Goal: Information Seeking & Learning: Learn about a topic

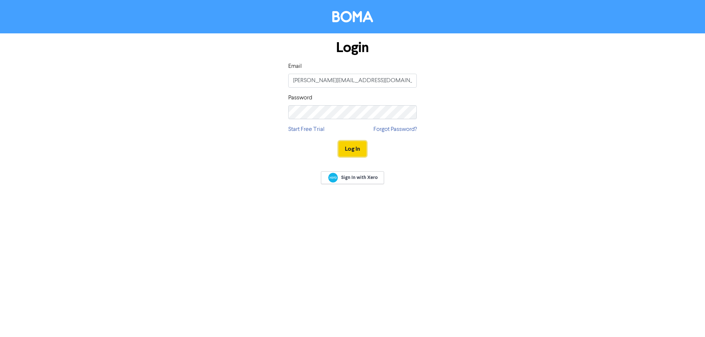
click at [357, 150] on button "Log In" at bounding box center [352, 148] width 28 height 15
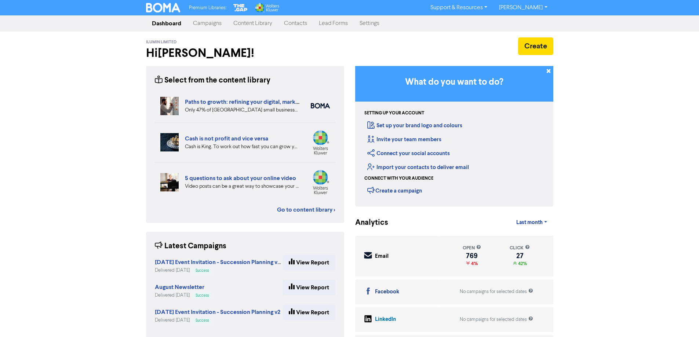
click at [242, 23] on link "Content Library" at bounding box center [253, 23] width 51 height 15
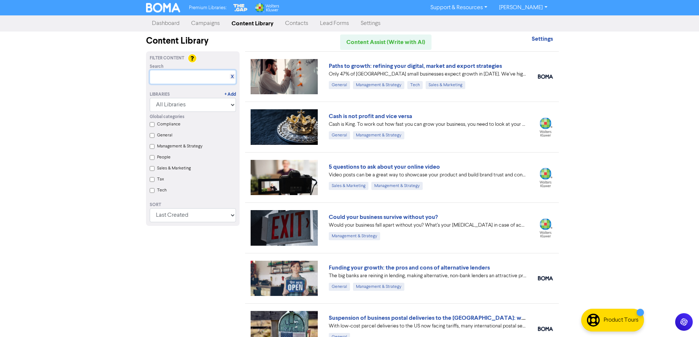
click at [183, 79] on input "text" at bounding box center [193, 77] width 86 height 14
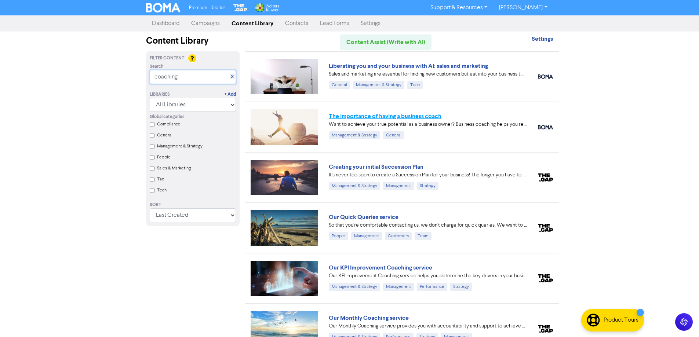
type input "coaching"
click at [372, 115] on link "The importance of having a business coach" at bounding box center [385, 116] width 113 height 7
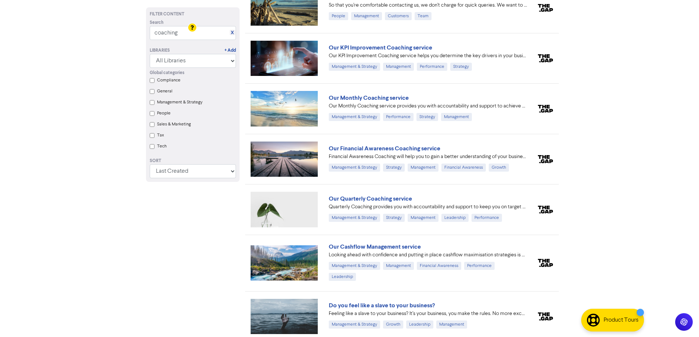
scroll to position [257, 0]
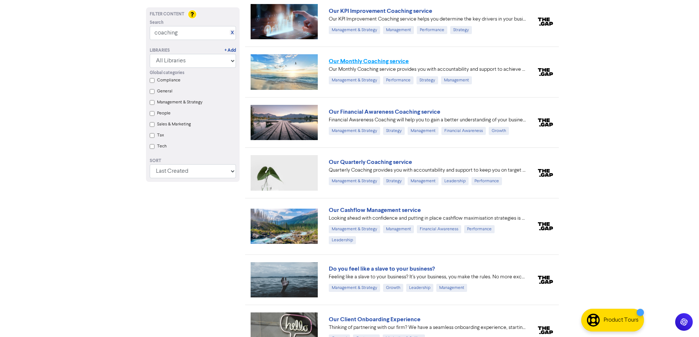
click at [370, 60] on link "Our Monthly Coaching service" at bounding box center [369, 61] width 80 height 7
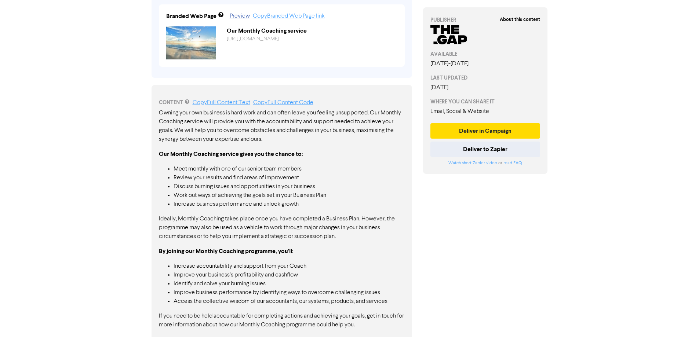
scroll to position [309, 0]
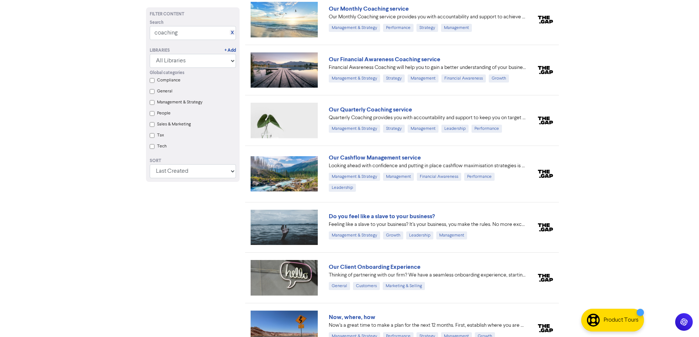
scroll to position [257, 0]
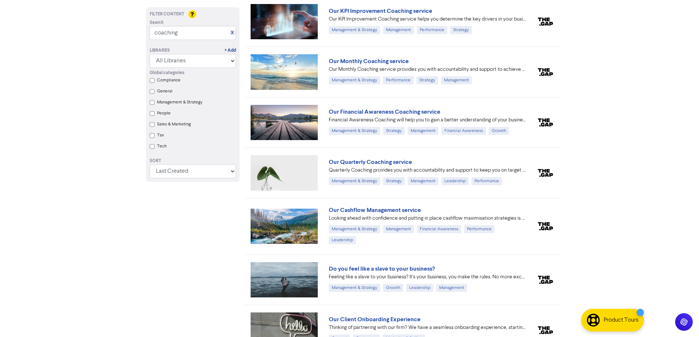
drag, startPoint x: 380, startPoint y: 161, endPoint x: 463, endPoint y: 167, distance: 83.9
click at [381, 162] on link "Our Quarterly Coaching service" at bounding box center [370, 162] width 83 height 7
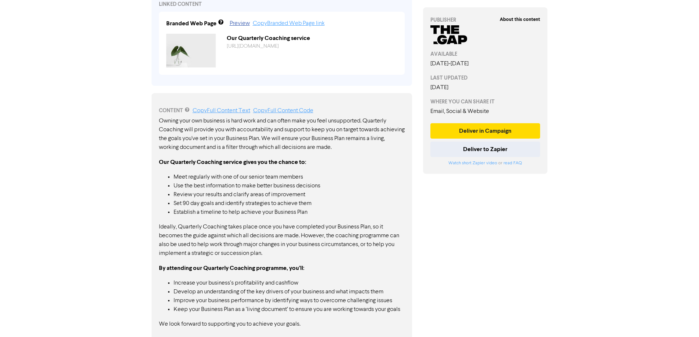
scroll to position [306, 0]
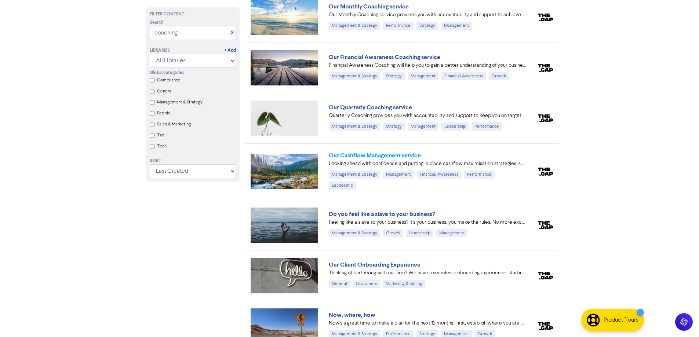
scroll to position [285, 0]
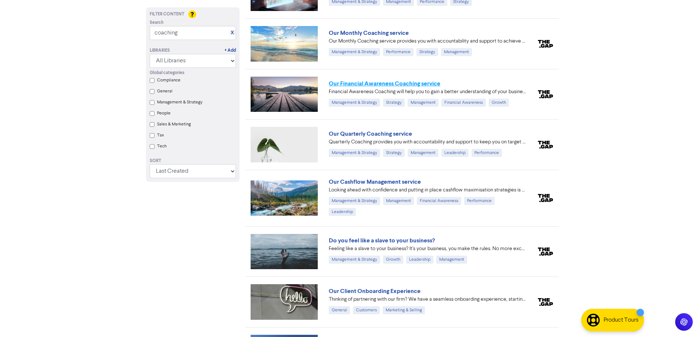
click at [378, 83] on link "Our Financial Awareness Coaching service" at bounding box center [385, 83] width 112 height 7
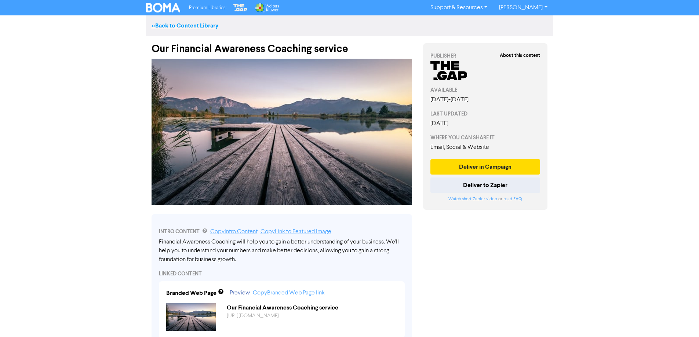
click at [193, 26] on link "<< Back to Content Library" at bounding box center [185, 25] width 67 height 7
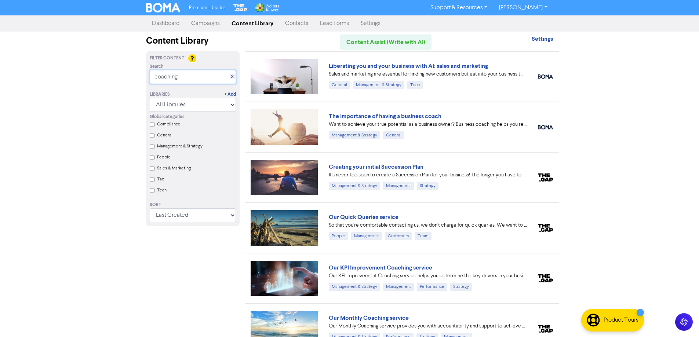
click at [184, 79] on input "coaching" at bounding box center [193, 77] width 86 height 14
click at [153, 77] on input "coaching" at bounding box center [193, 77] width 86 height 14
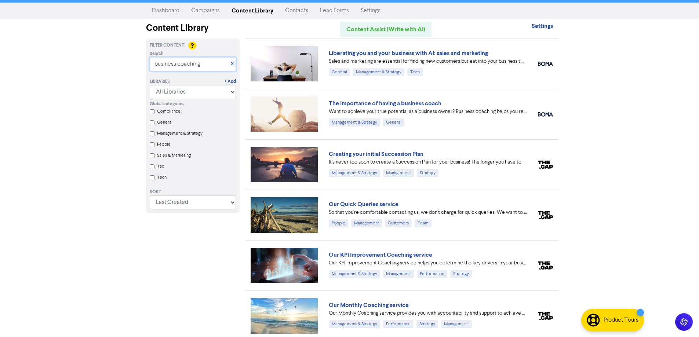
scroll to position [1, 0]
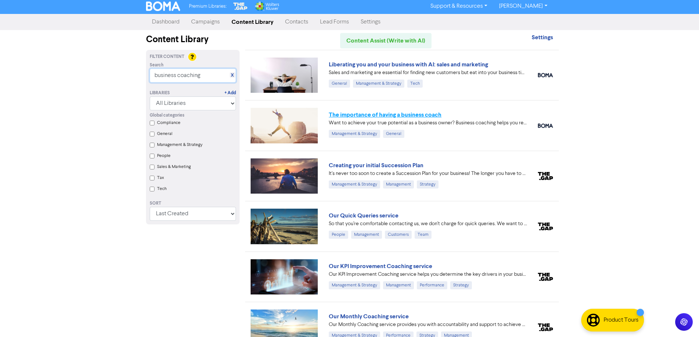
type input "business coaching"
drag, startPoint x: 435, startPoint y: 113, endPoint x: 467, endPoint y: 144, distance: 45.2
click at [435, 113] on link "The importance of having a business coach" at bounding box center [385, 114] width 113 height 7
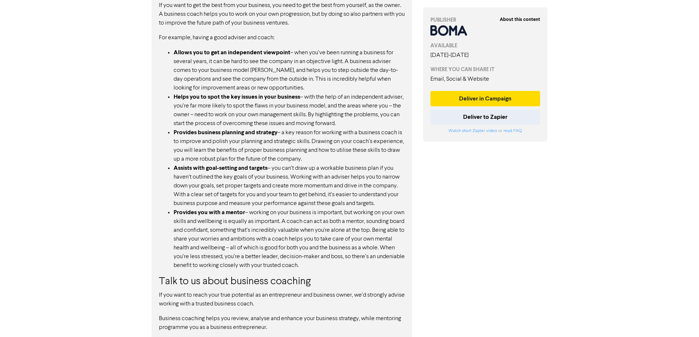
scroll to position [500, 0]
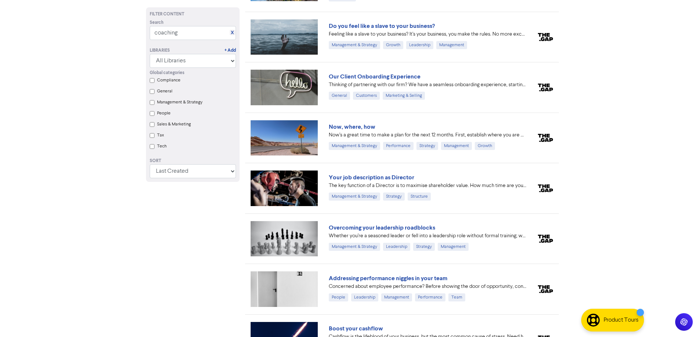
scroll to position [1, 0]
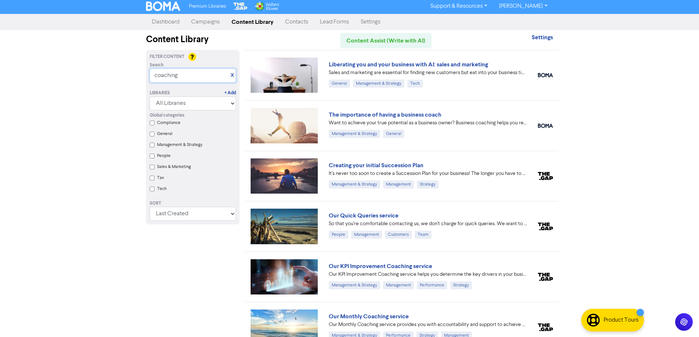
drag, startPoint x: 182, startPoint y: 77, endPoint x: 117, endPoint y: 91, distance: 65.8
click at [127, 87] on div "Premium Libraries: Support & Resources Video Tutorials FAQ & Guides Marketing E…" at bounding box center [349, 167] width 699 height 337
type input "business strategy"
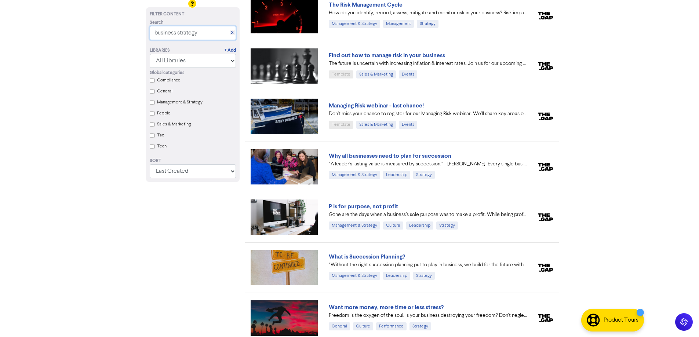
scroll to position [330, 0]
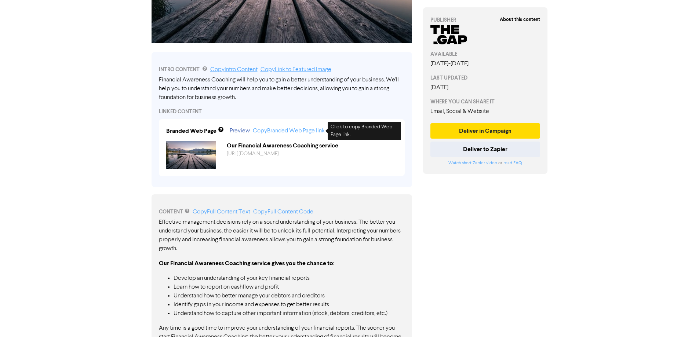
scroll to position [158, 0]
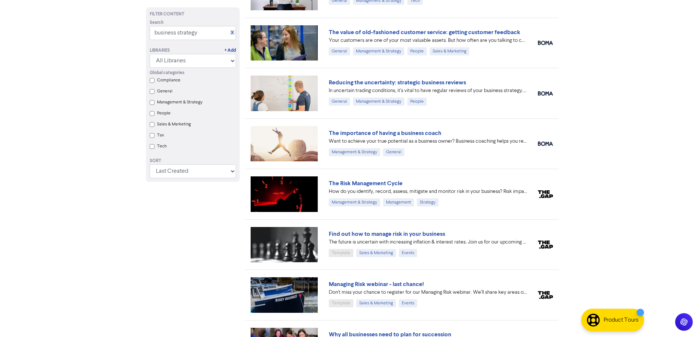
scroll to position [83, 0]
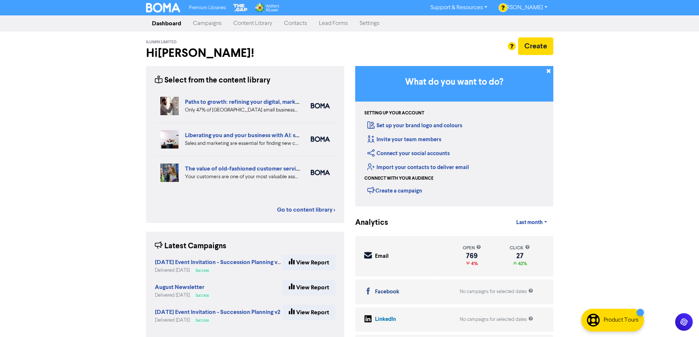
click at [258, 22] on link "Content Library" at bounding box center [253, 23] width 51 height 15
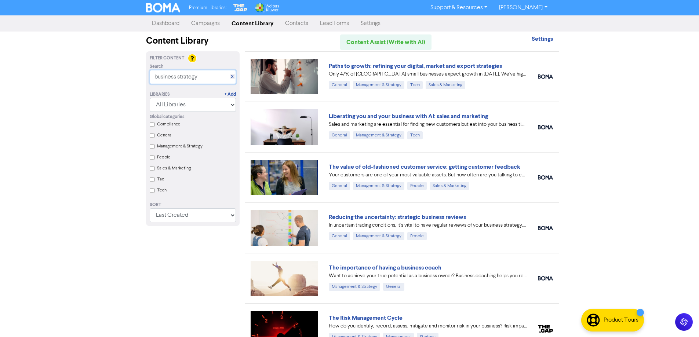
drag, startPoint x: 202, startPoint y: 76, endPoint x: 131, endPoint y: 91, distance: 72.4
click at [133, 92] on div "Premium Libraries: Support & Resources Video Tutorials FAQ & Guides Marketing E…" at bounding box center [349, 168] width 699 height 337
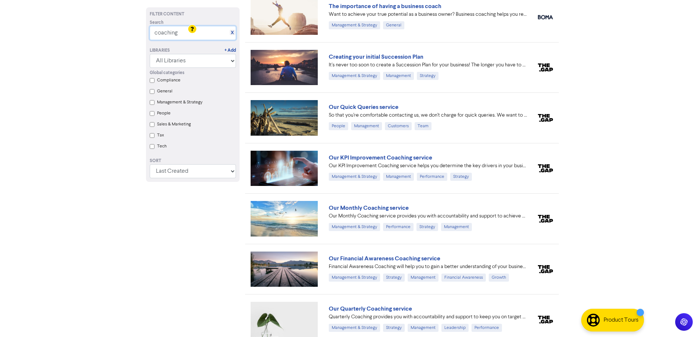
scroll to position [147, 0]
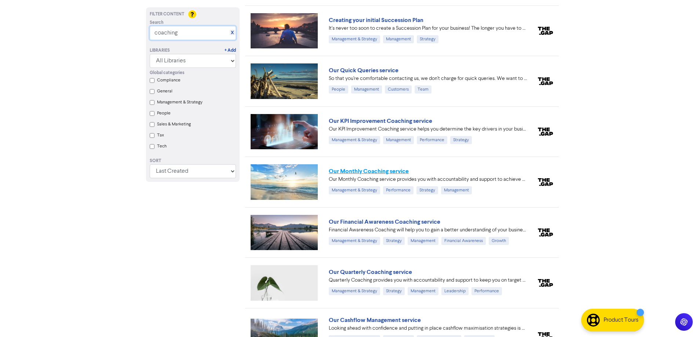
type input "coaching"
click at [376, 174] on link "Our Monthly Coaching service" at bounding box center [369, 171] width 80 height 7
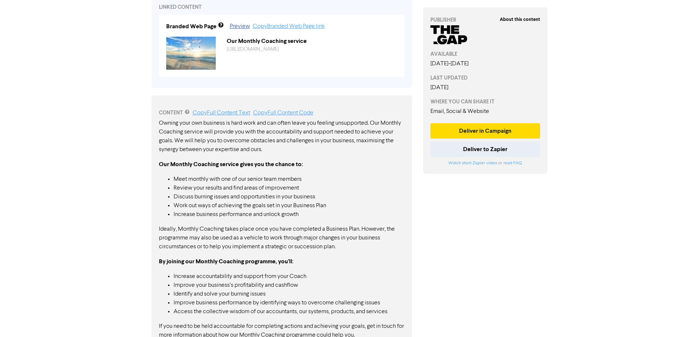
scroll to position [309, 0]
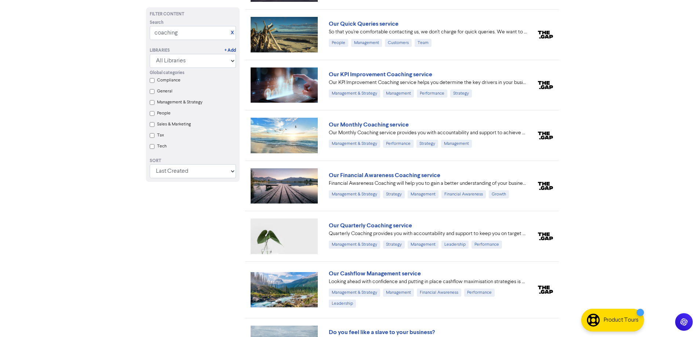
scroll to position [175, 0]
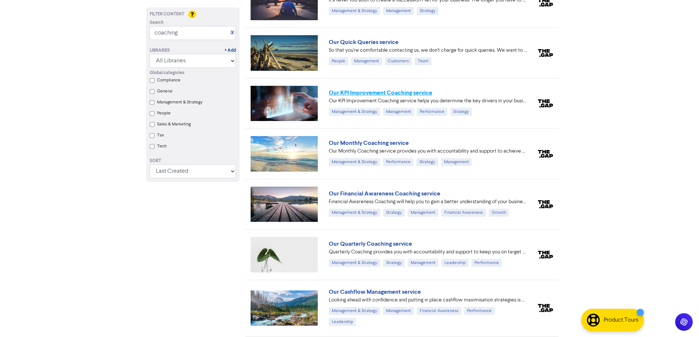
click at [363, 93] on link "Our KPI Improvement Coaching service" at bounding box center [381, 92] width 104 height 7
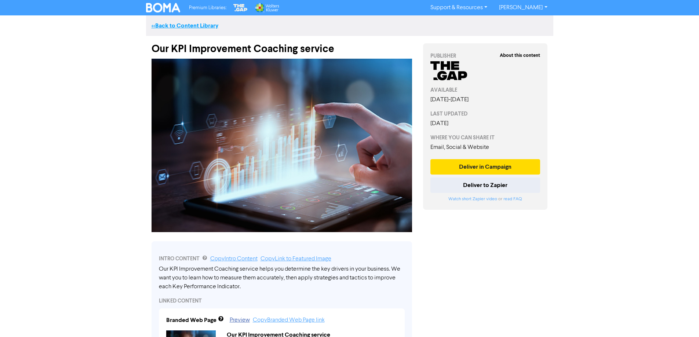
click at [158, 25] on link "<< Back to Content Library" at bounding box center [185, 25] width 67 height 7
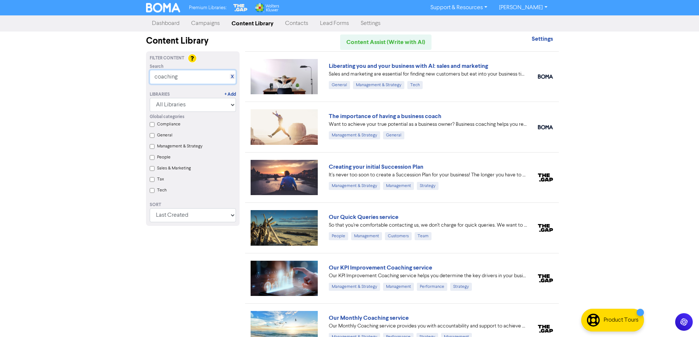
click at [191, 77] on input "coaching" at bounding box center [193, 77] width 86 height 14
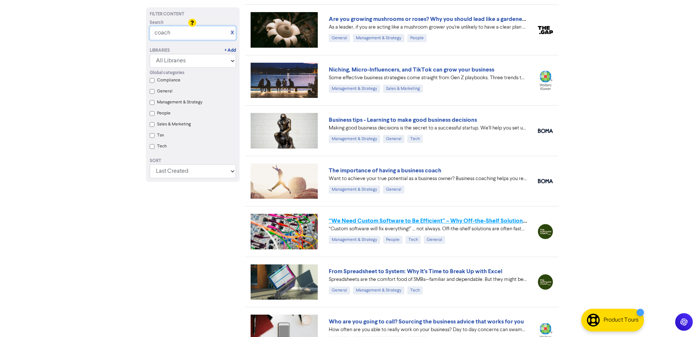
scroll to position [110, 0]
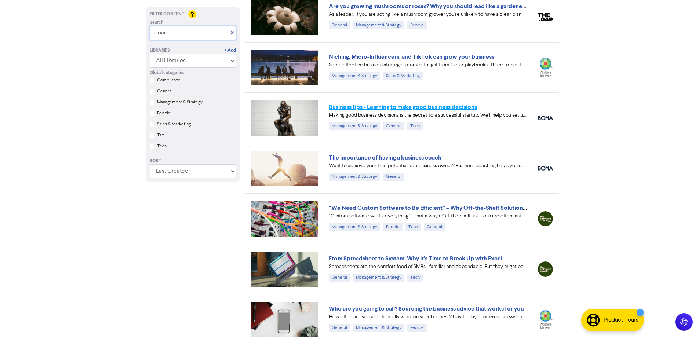
type input "coach"
click at [363, 108] on link "Business tips - Learning to make good business decisions" at bounding box center [403, 107] width 148 height 7
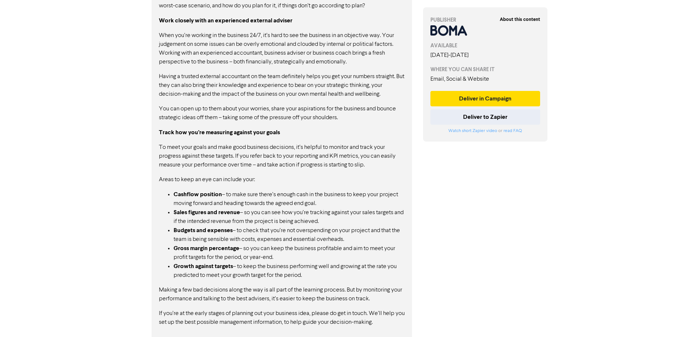
scroll to position [774, 0]
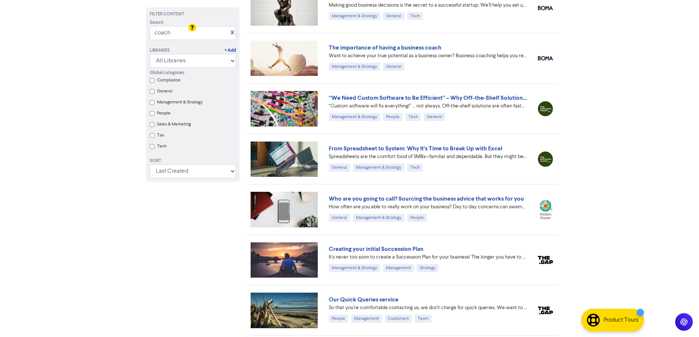
scroll to position [257, 0]
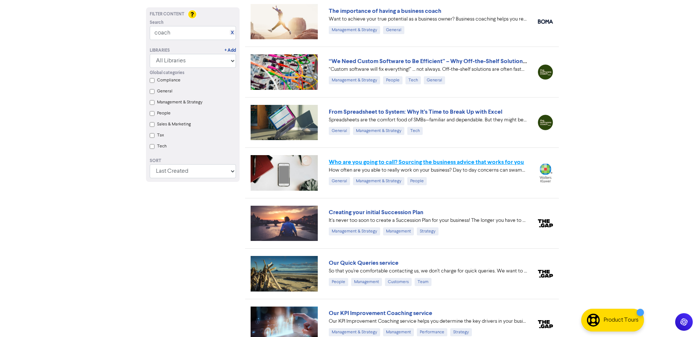
click at [418, 164] on link "Who are you going to call? Sourcing the business advice that works for you" at bounding box center [426, 162] width 195 height 7
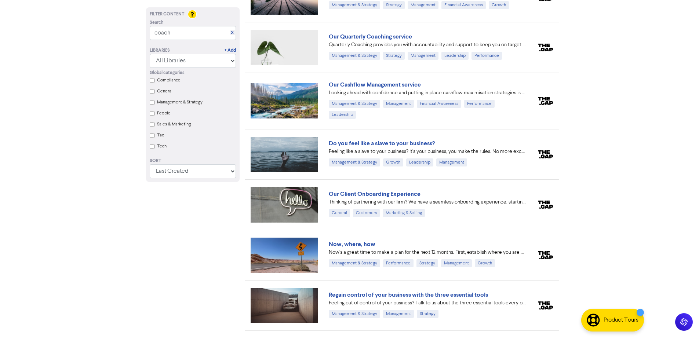
scroll to position [697, 0]
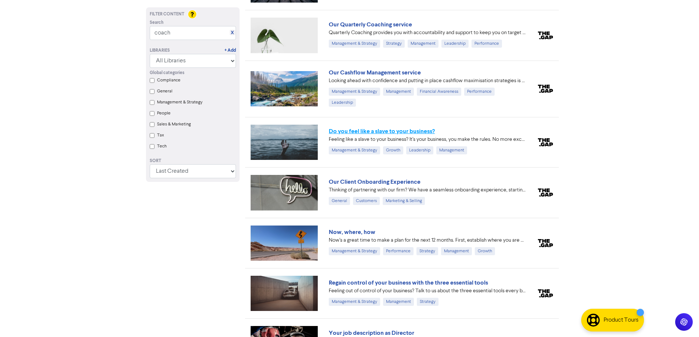
click at [387, 128] on link "Do you feel like a slave to your business?" at bounding box center [382, 131] width 106 height 7
